Goal: Task Accomplishment & Management: Manage account settings

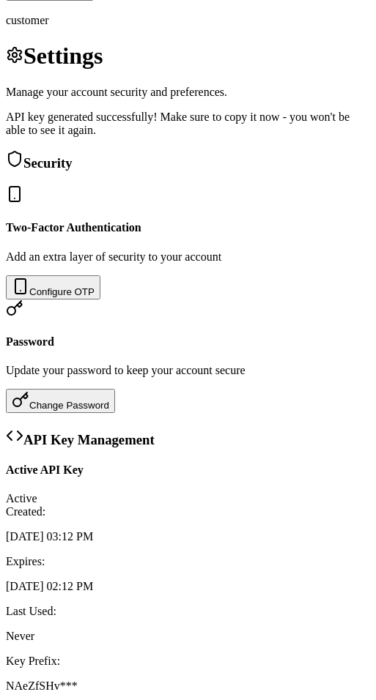
scroll to position [513, 0]
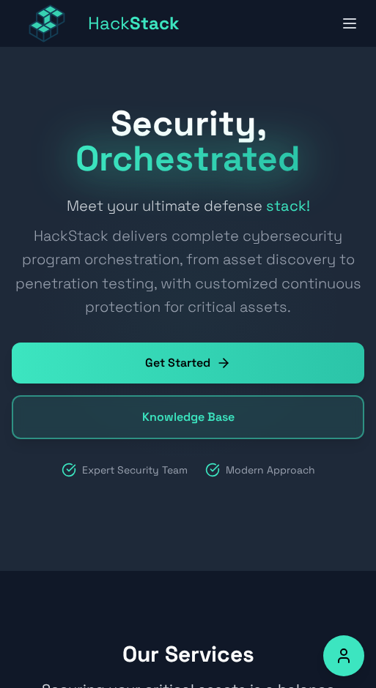
click at [336, 21] on button "Open main menu" at bounding box center [349, 23] width 29 height 29
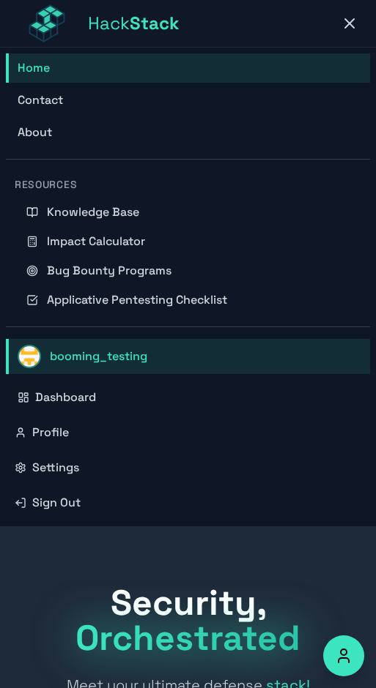
click at [94, 455] on link "Settings" at bounding box center [188, 467] width 364 height 29
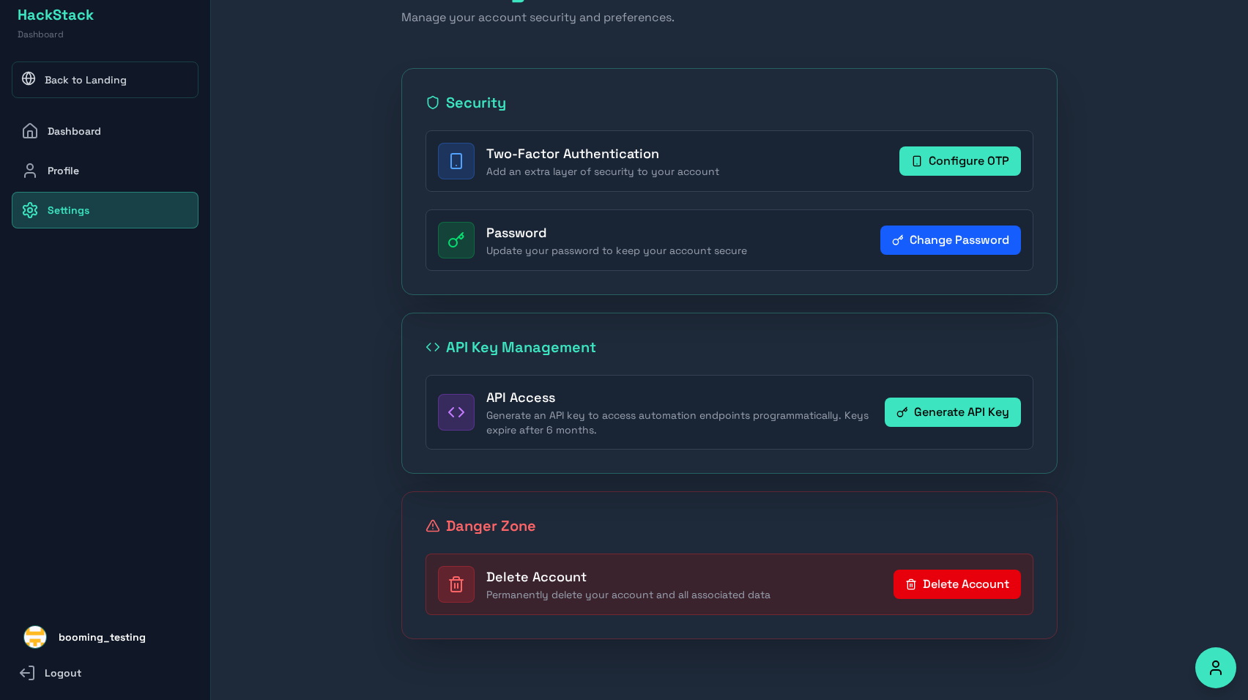
scroll to position [59, 0]
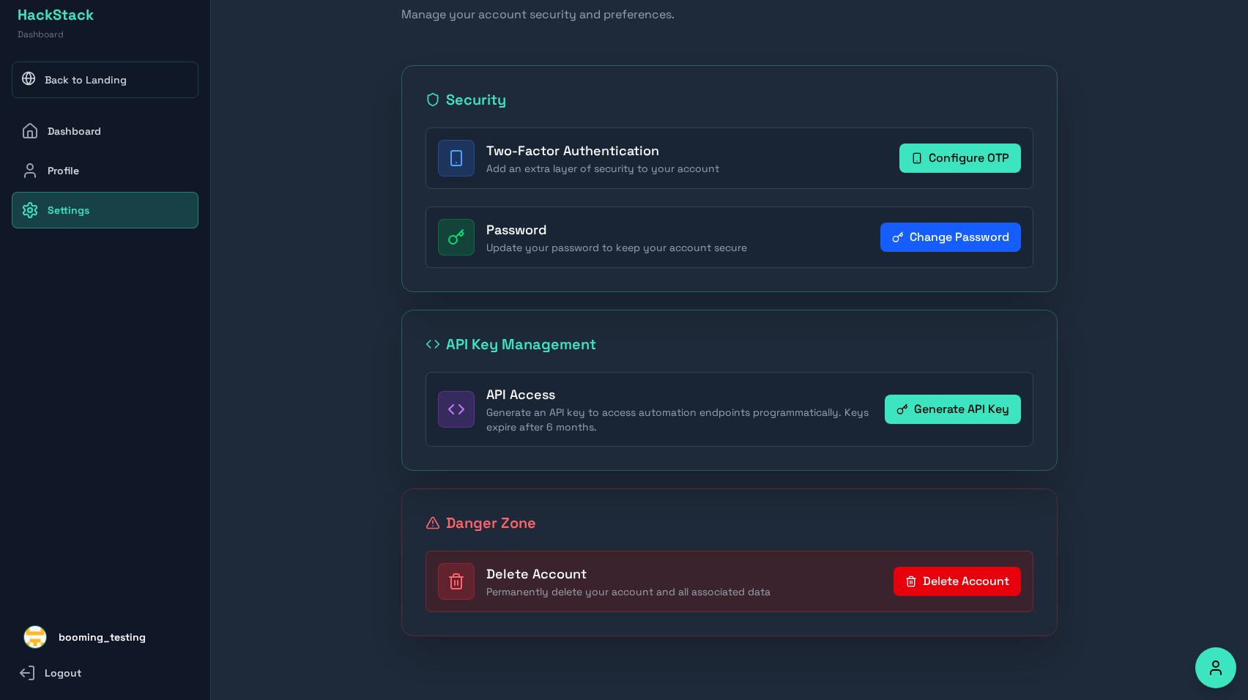
click at [920, 412] on button "Generate API Key" at bounding box center [953, 409] width 136 height 29
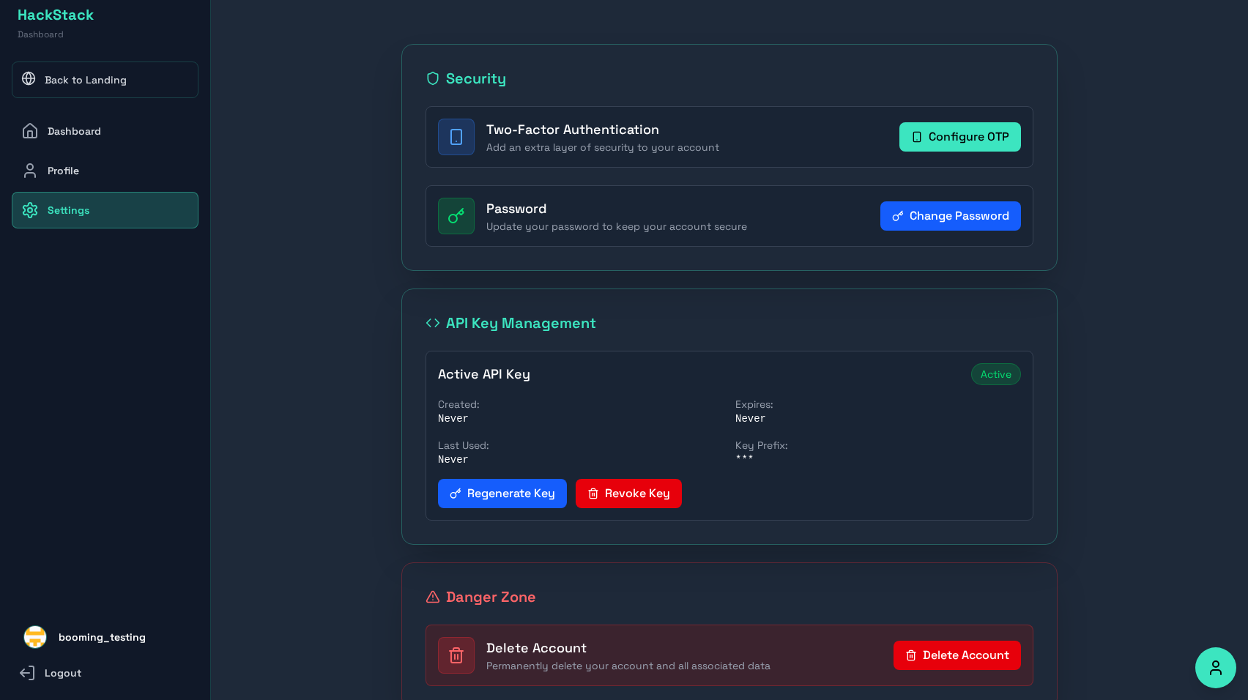
scroll to position [119, 0]
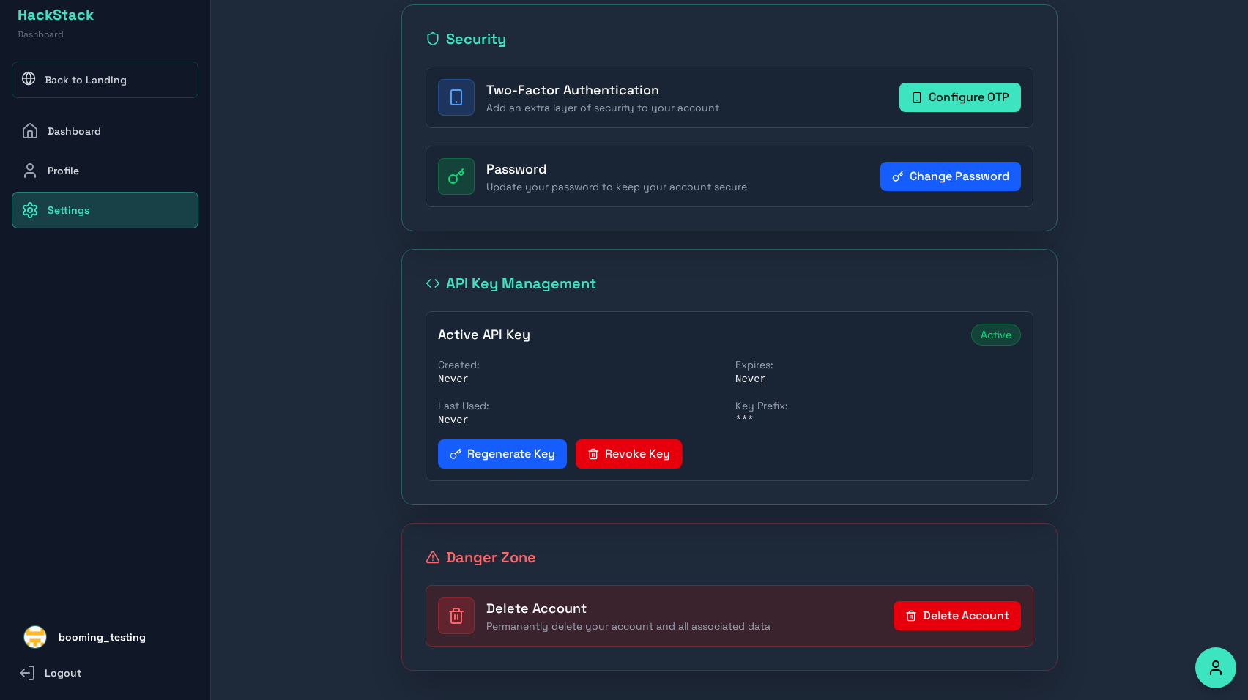
click at [525, 455] on button "Regenerate Key" at bounding box center [502, 453] width 129 height 29
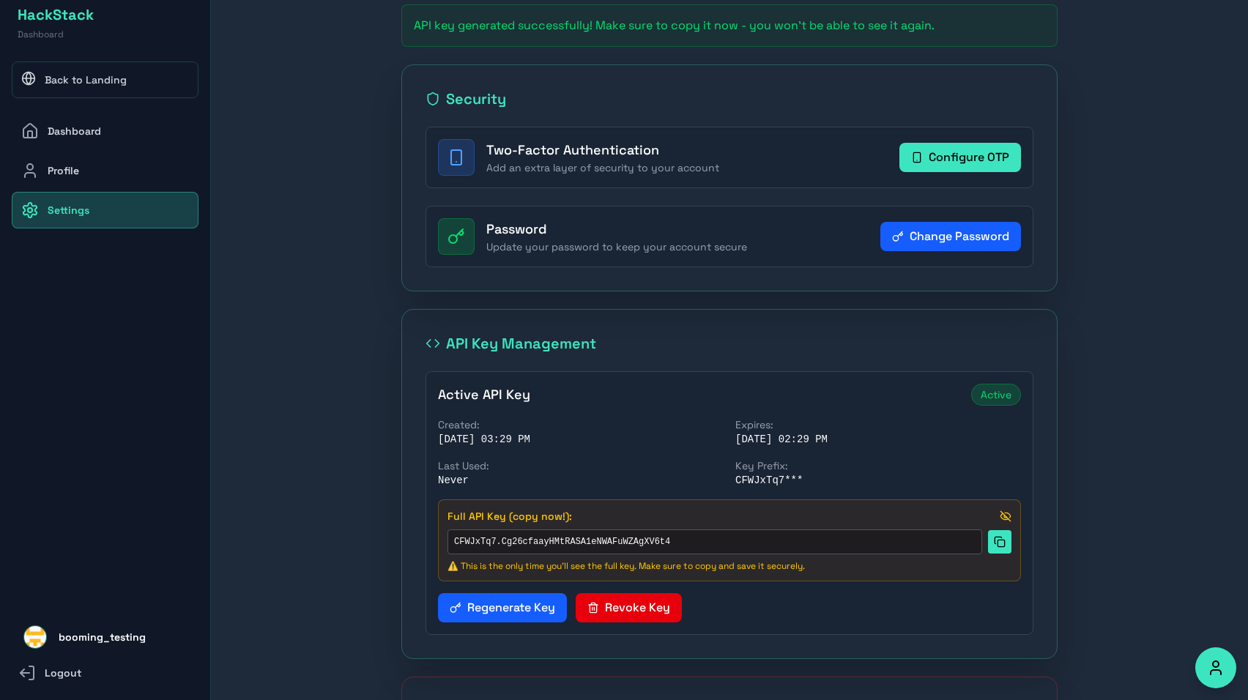
click at [1001, 544] on icon at bounding box center [1000, 542] width 12 height 12
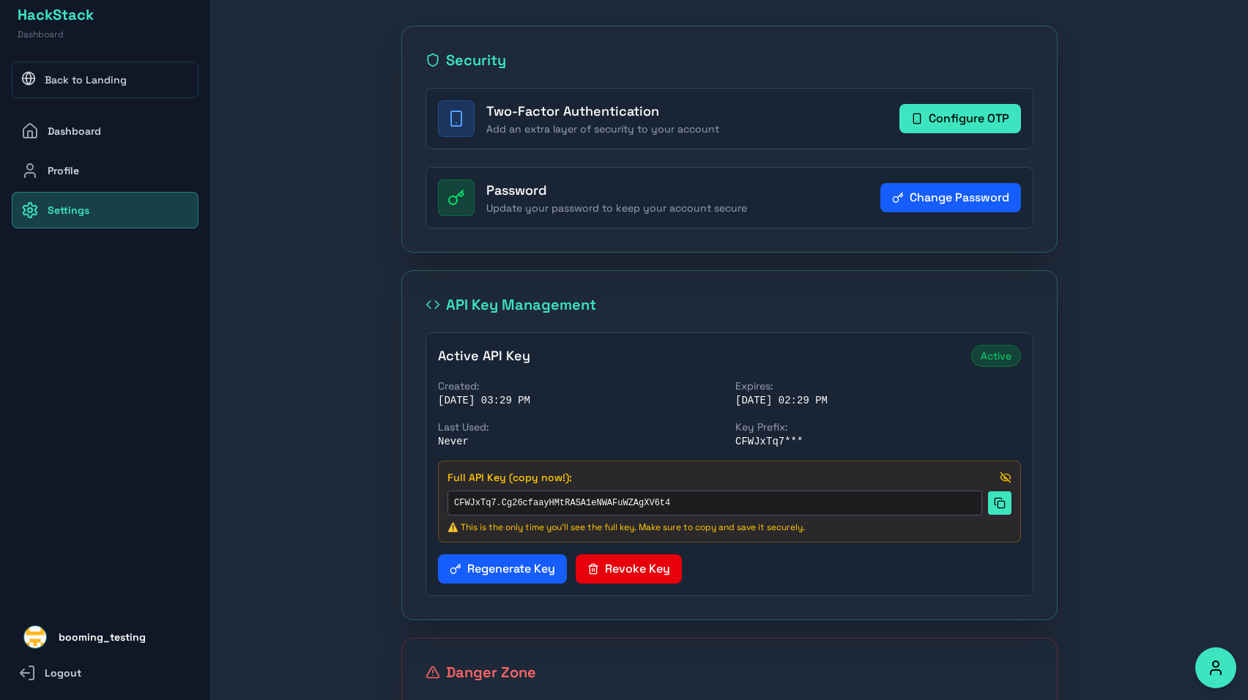
scroll to position [100, 0]
